Goal: Task Accomplishment & Management: Manage account settings

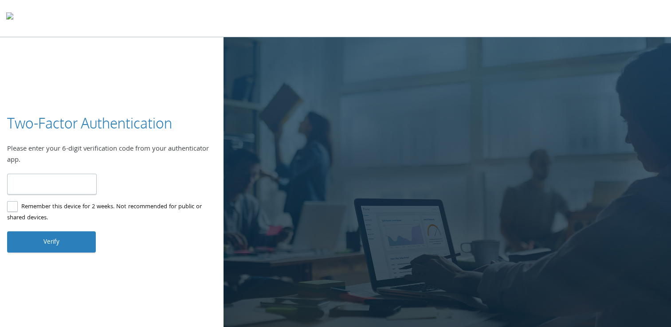
click at [11, 206] on label "Remember this device for 2 weeks. Not recommended for public or shared devices." at bounding box center [108, 213] width 202 height 22
click at [51, 239] on button "Verify" at bounding box center [51, 241] width 89 height 21
click at [21, 188] on input "number" at bounding box center [52, 184] width 90 height 21
type input "******"
